Goal: Information Seeking & Learning: Learn about a topic

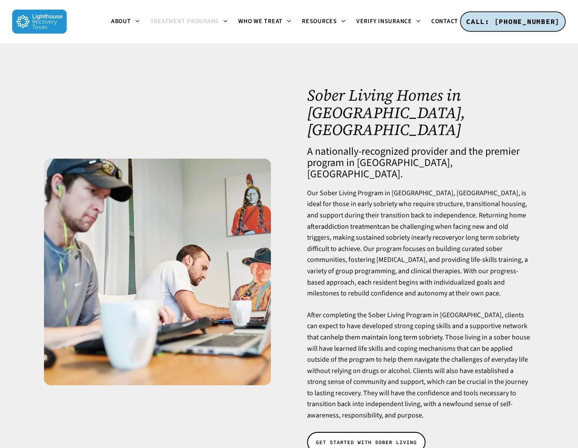
click at [298, 97] on div "Sober Living Homes in [GEOGRAPHIC_DATA], [GEOGRAPHIC_DATA] A nationally-recogni…" at bounding box center [420, 272] width 263 height 370
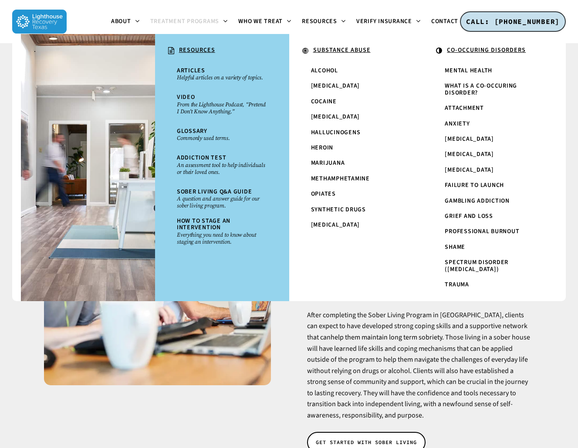
click at [454, 356] on p "After completing the Sober Living Program in [GEOGRAPHIC_DATA], clients can exp…" at bounding box center [420, 366] width 227 height 112
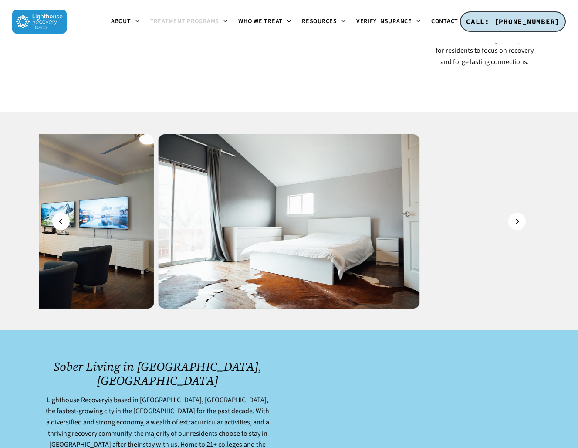
scroll to position [1207, 0]
